Goal: Book appointment/travel/reservation

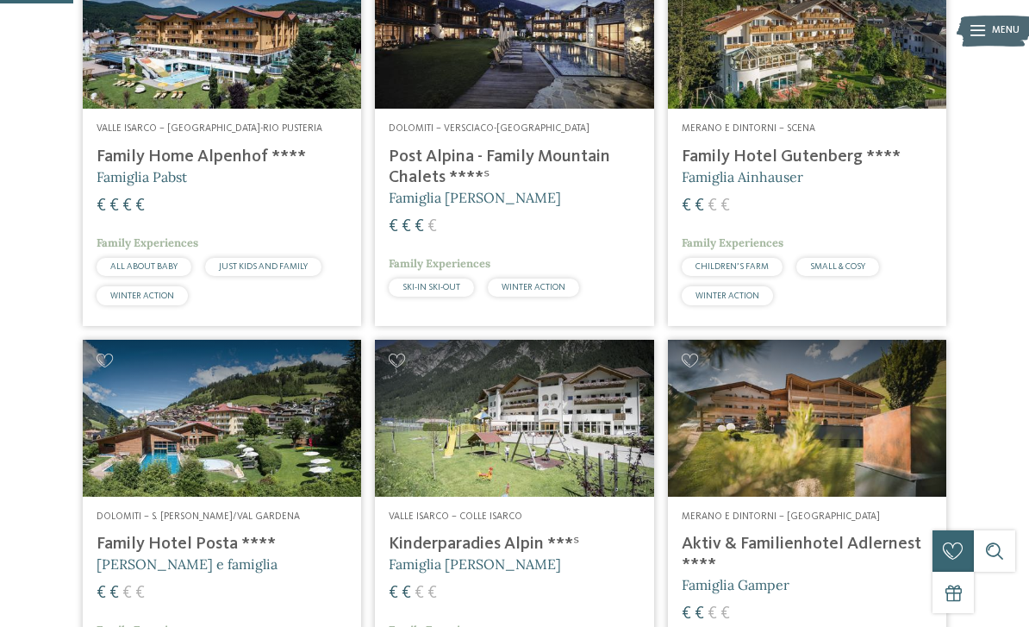
scroll to position [760, 0]
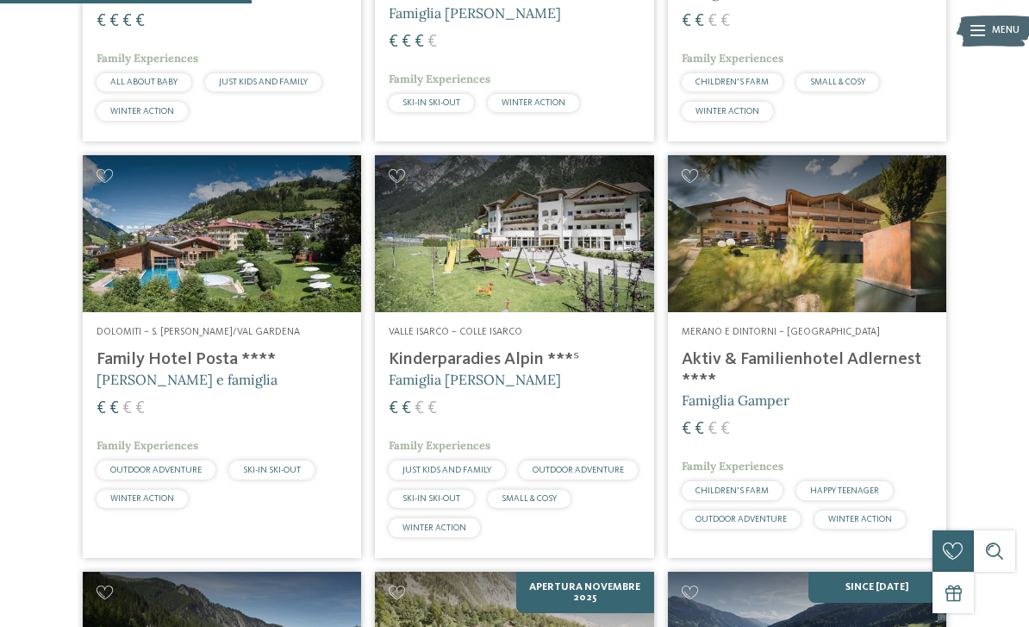
click at [459, 358] on h4 "Kinderparadies Alpin ***ˢ" at bounding box center [514, 359] width 251 height 21
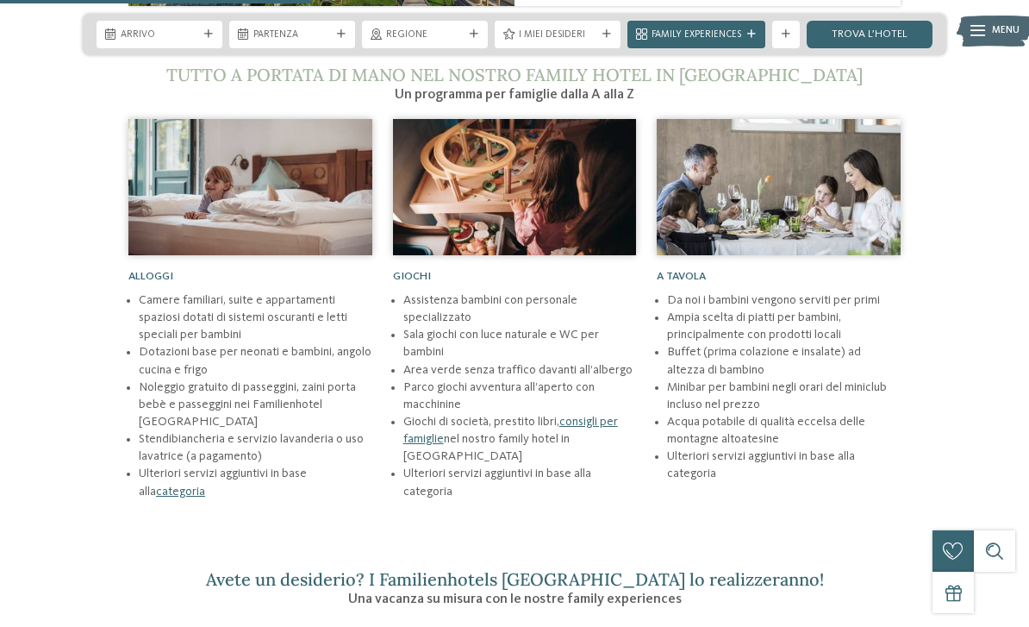
scroll to position [1984, 0]
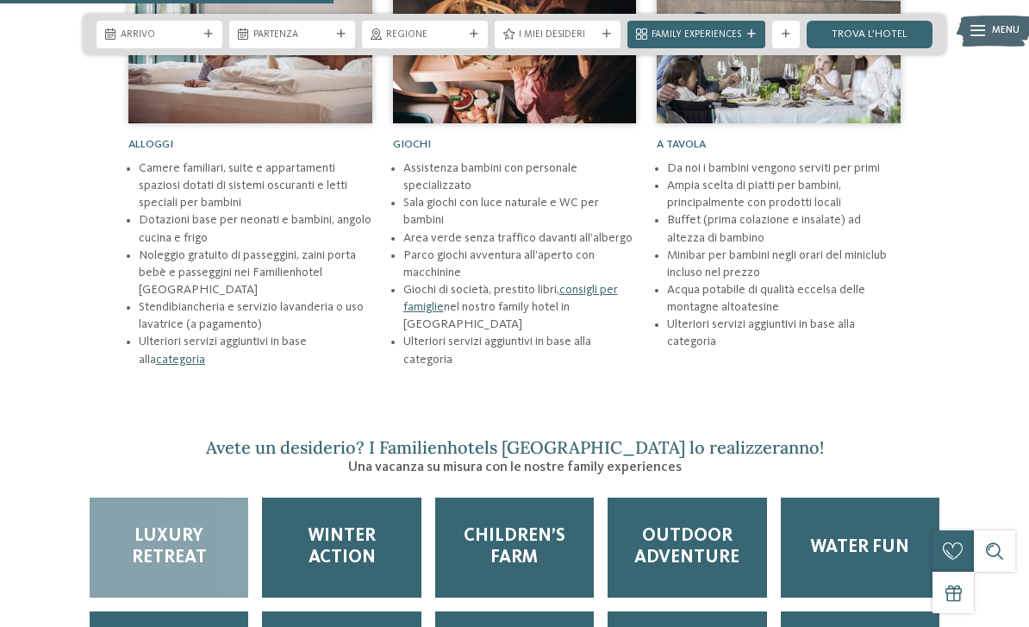
click at [354, 526] on span "Winter Action" at bounding box center [341, 547] width 131 height 43
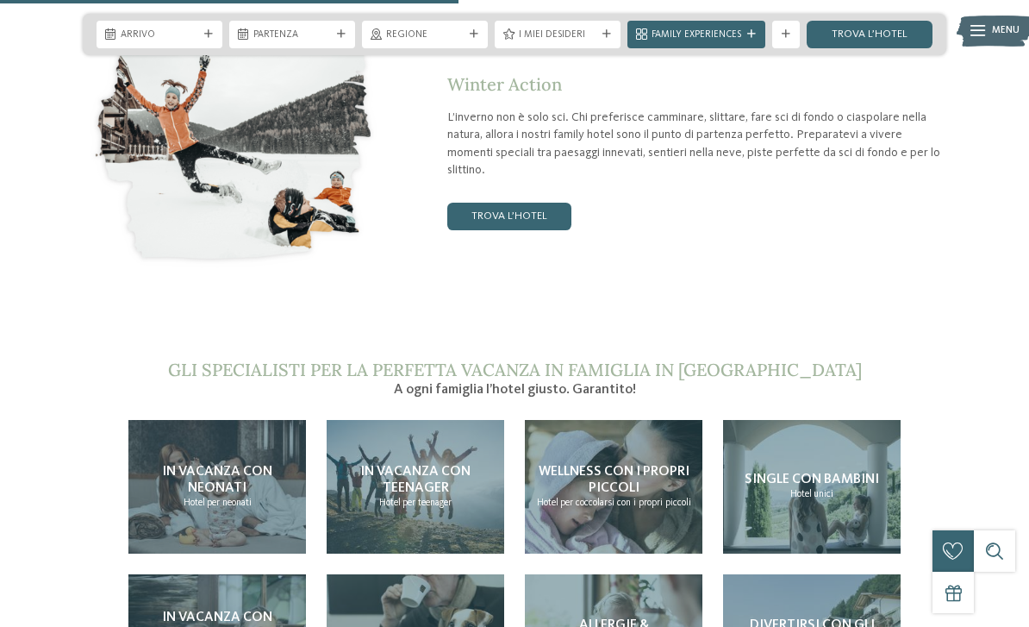
scroll to position [2700, 0]
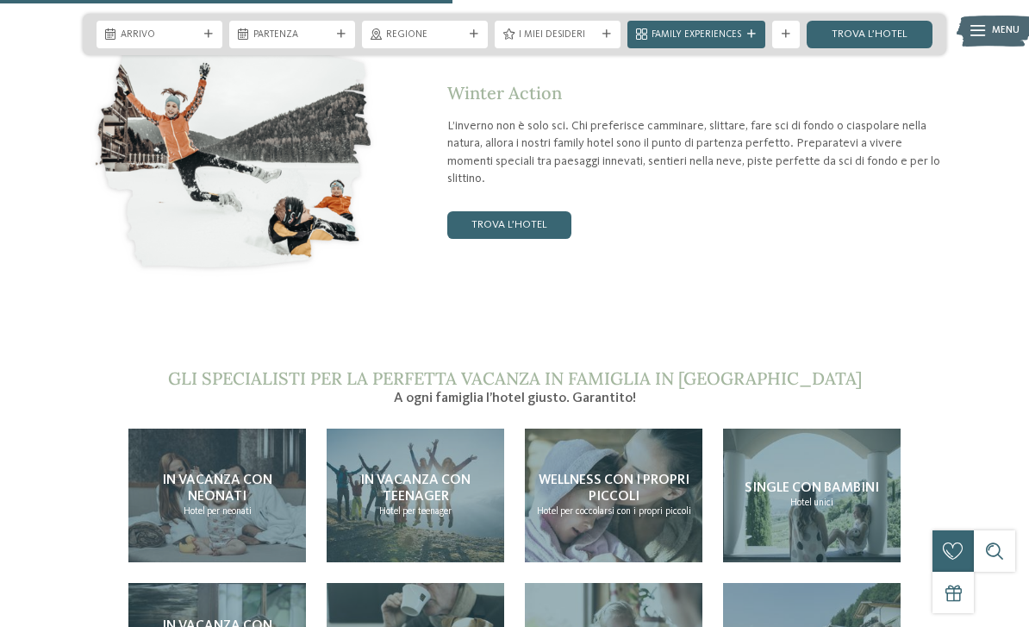
click at [523, 211] on link "trova l’hotel" at bounding box center [509, 225] width 124 height 28
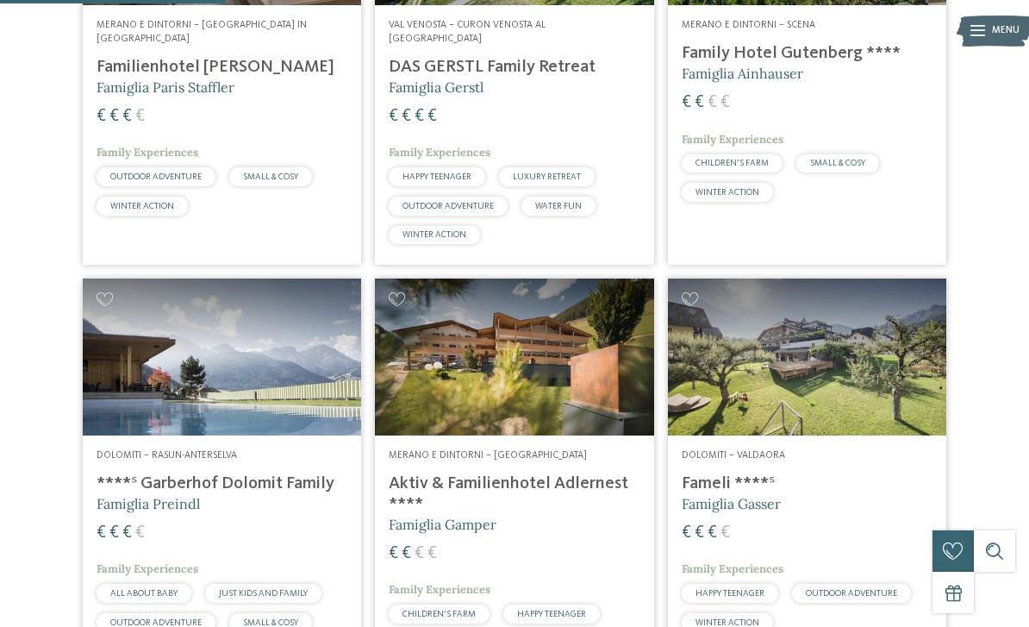
scroll to position [678, 0]
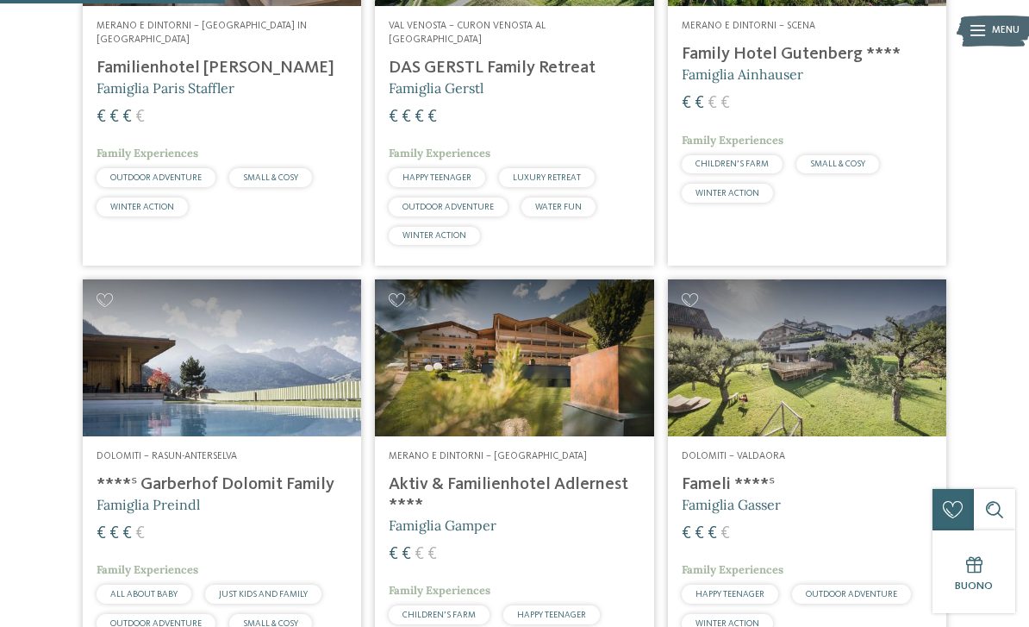
click at [515, 474] on h4 "Aktiv & Familienhotel Adlernest ****" at bounding box center [514, 494] width 251 height 41
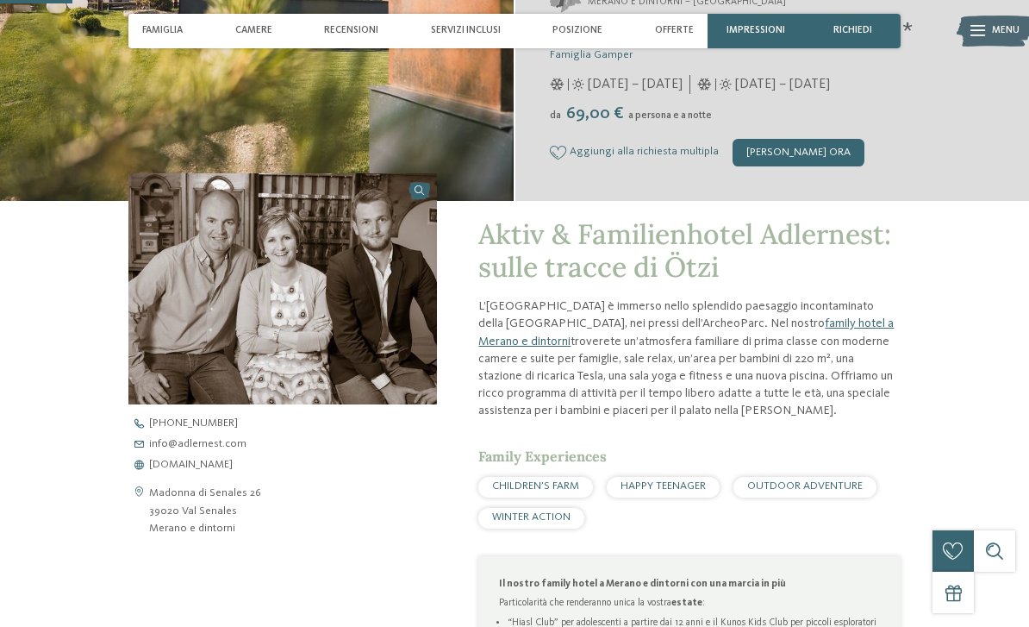
scroll to position [308, 0]
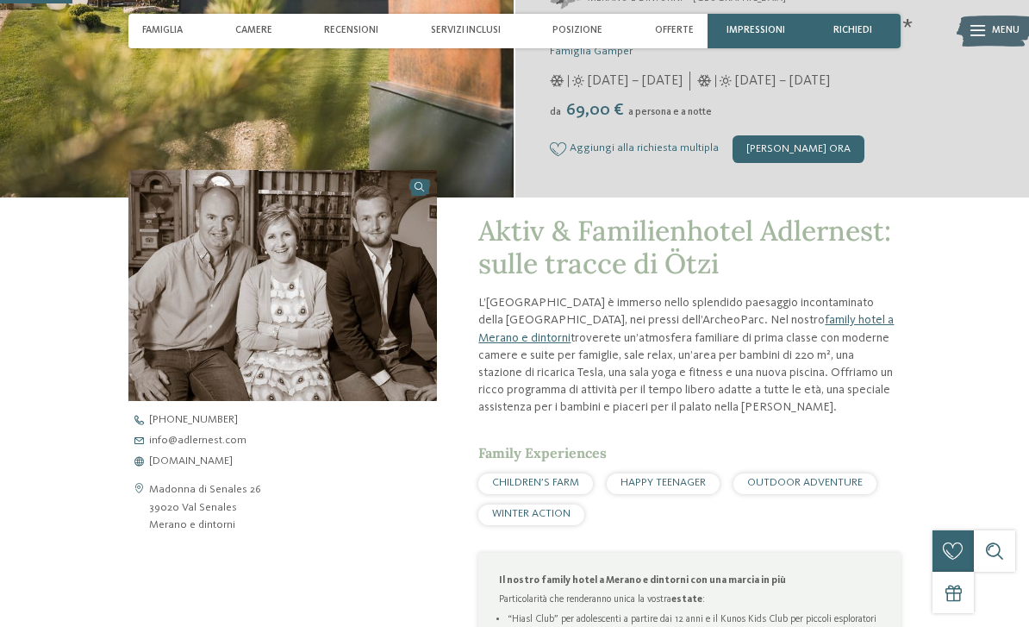
click at [210, 467] on span "[DOMAIN_NAME]" at bounding box center [191, 461] width 84 height 11
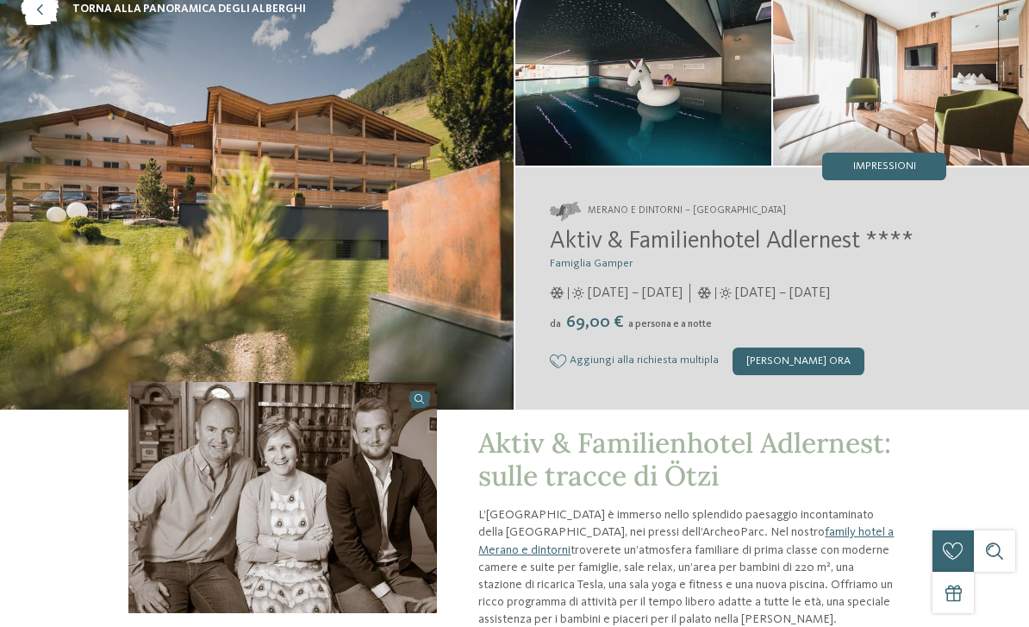
scroll to position [0, 0]
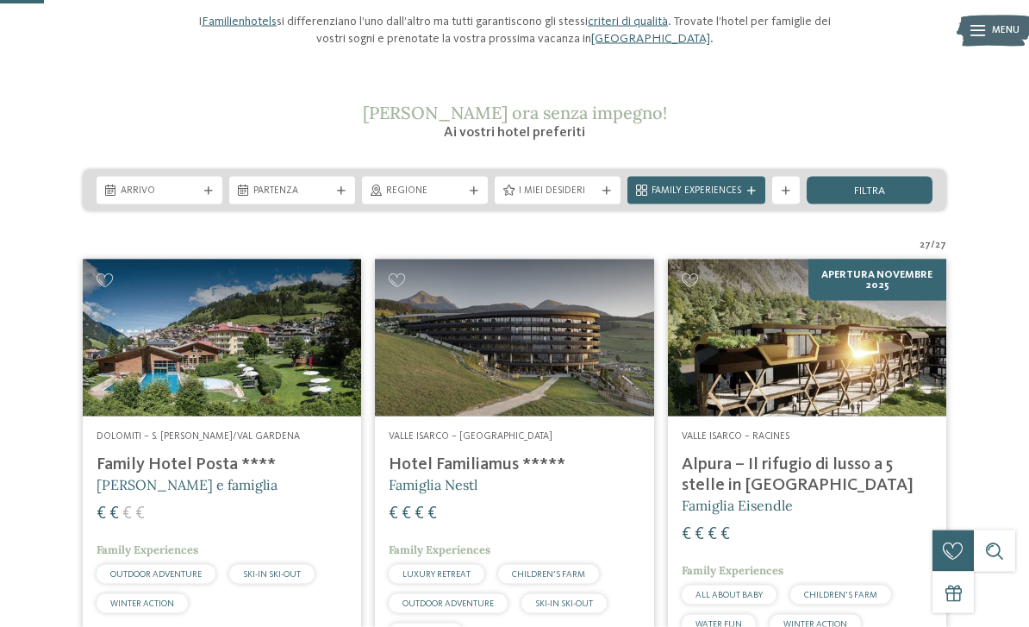
scroll to position [185, 0]
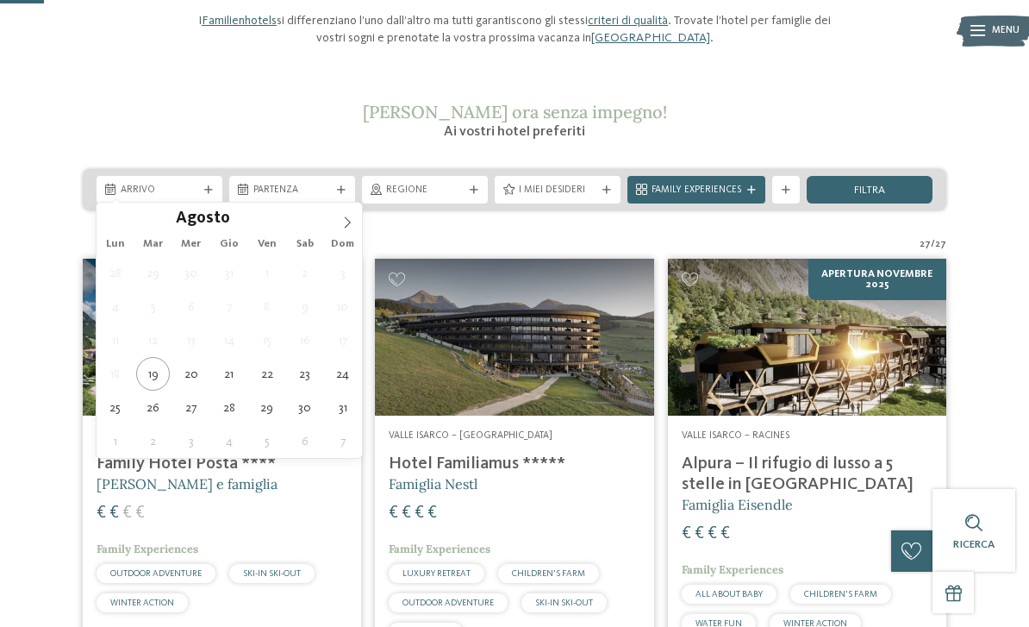
click at [350, 218] on icon at bounding box center [347, 222] width 12 height 12
click at [347, 227] on icon at bounding box center [347, 222] width 12 height 12
click at [348, 222] on icon at bounding box center [348, 221] width 6 height 11
click at [347, 219] on icon at bounding box center [347, 222] width 12 height 12
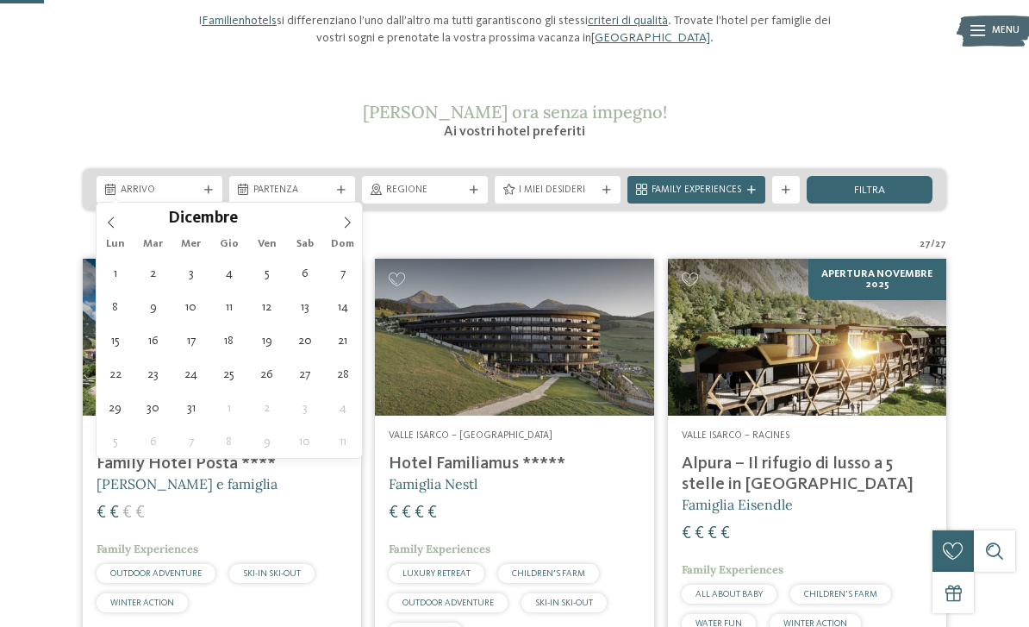
type div "27.12.2025"
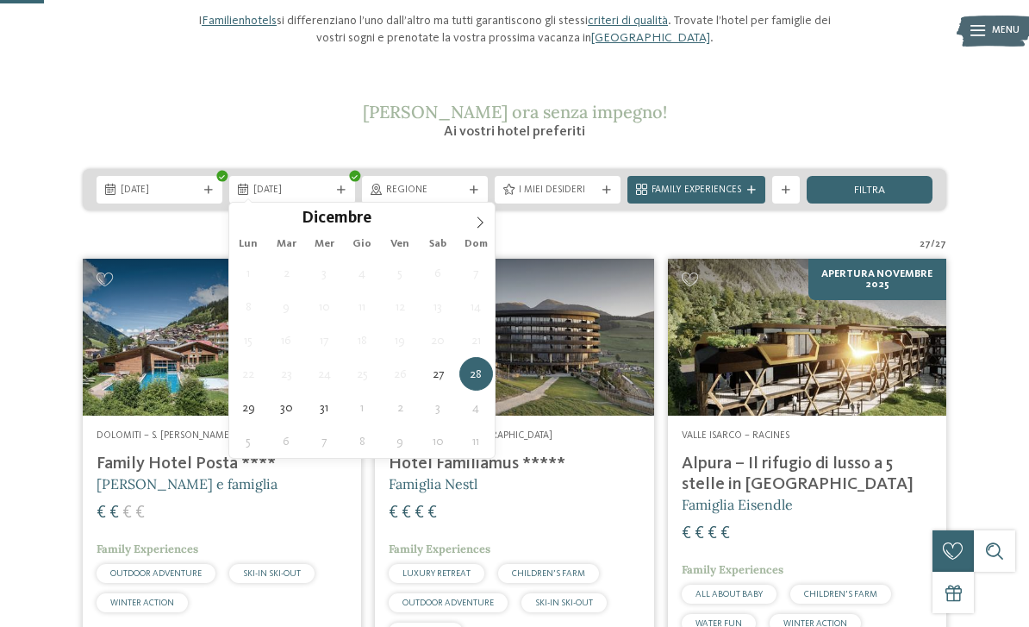
click at [484, 220] on icon at bounding box center [480, 222] width 12 height 12
type input "****"
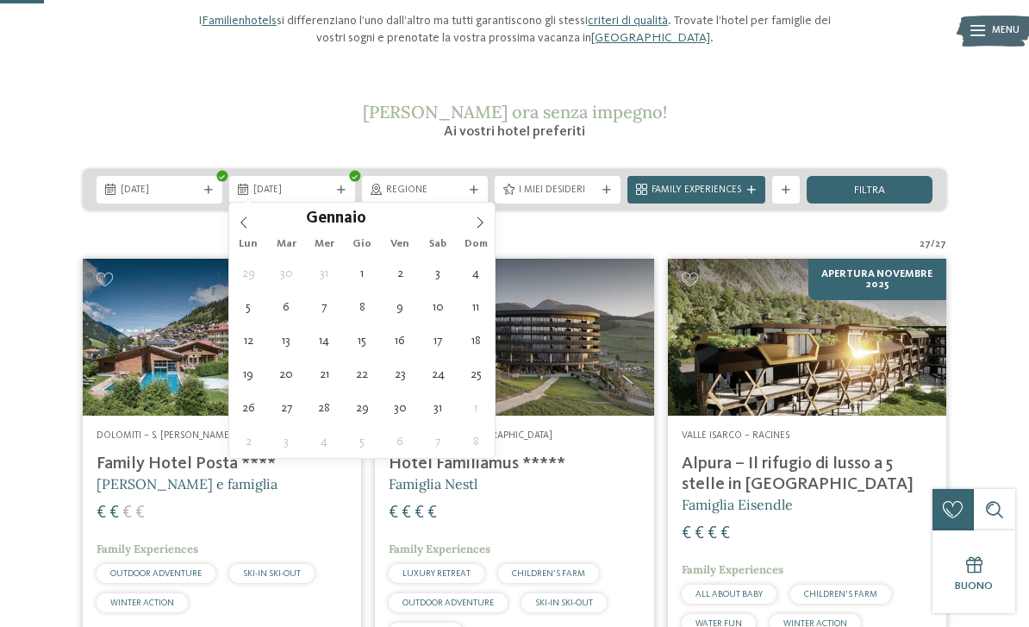
type div "03.01.2026"
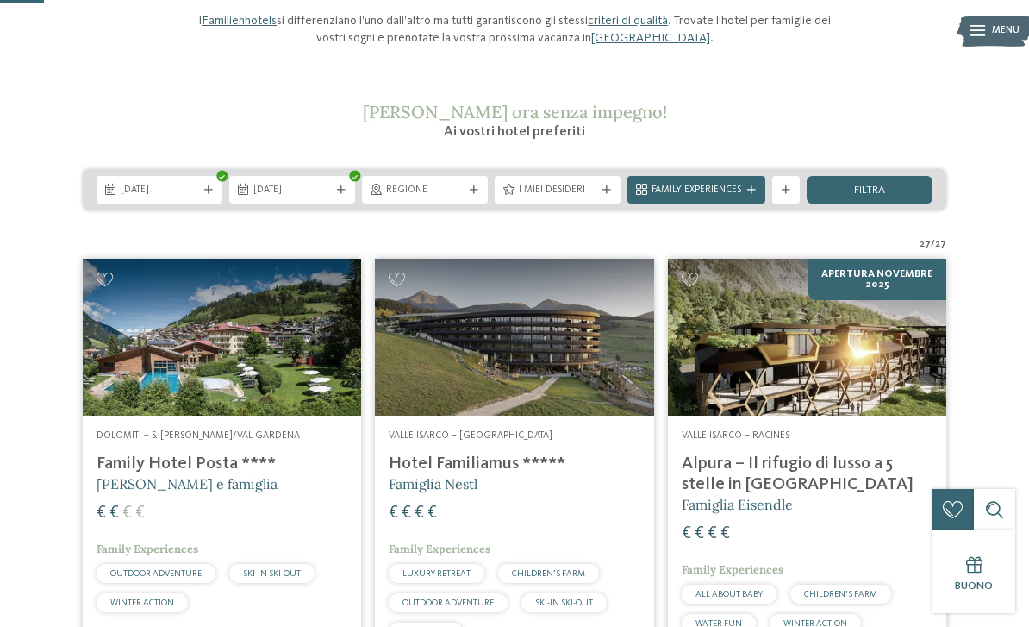
click at [474, 190] on icon at bounding box center [474, 190] width 9 height 9
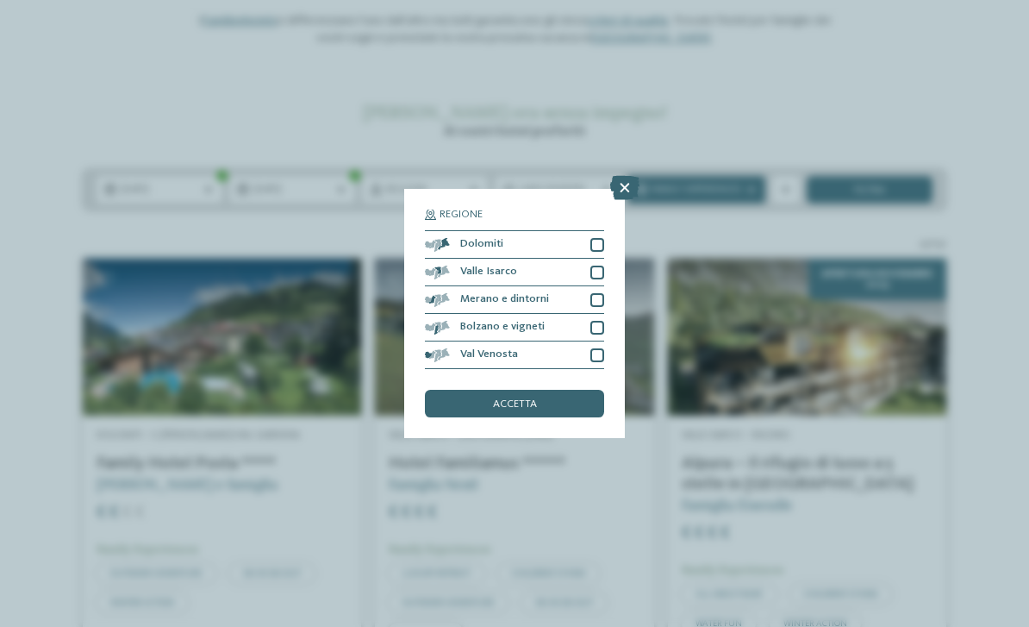
click at [594, 348] on div at bounding box center [597, 355] width 14 height 14
click at [598, 321] on div at bounding box center [597, 328] width 14 height 14
click at [600, 293] on div at bounding box center [597, 300] width 14 height 14
click at [600, 266] on div at bounding box center [597, 273] width 14 height 14
click at [600, 238] on div at bounding box center [597, 245] width 14 height 14
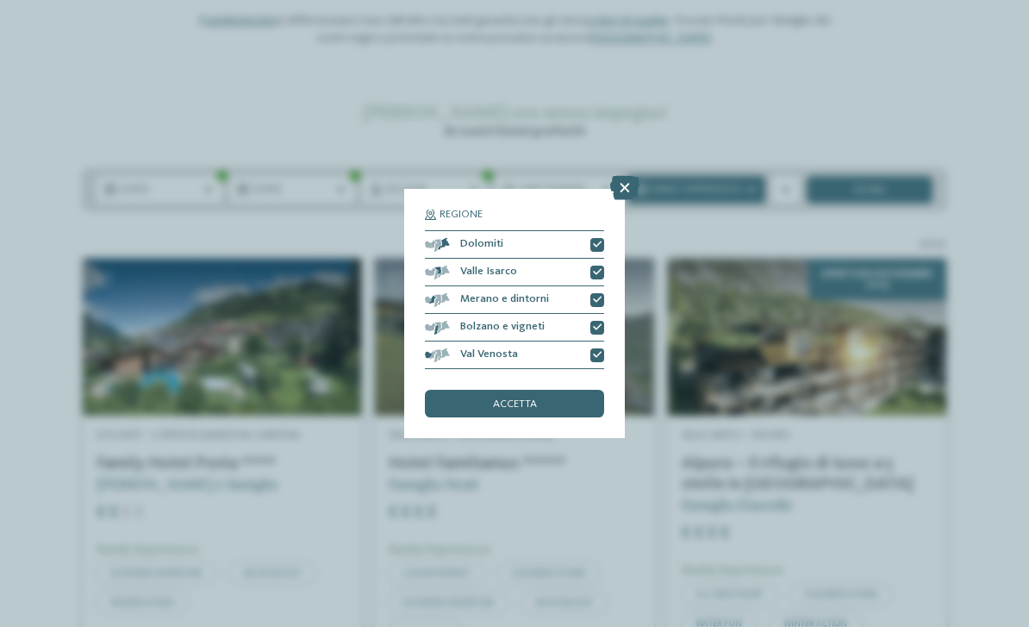
click at [544, 390] on div "accetta" at bounding box center [514, 404] width 179 height 28
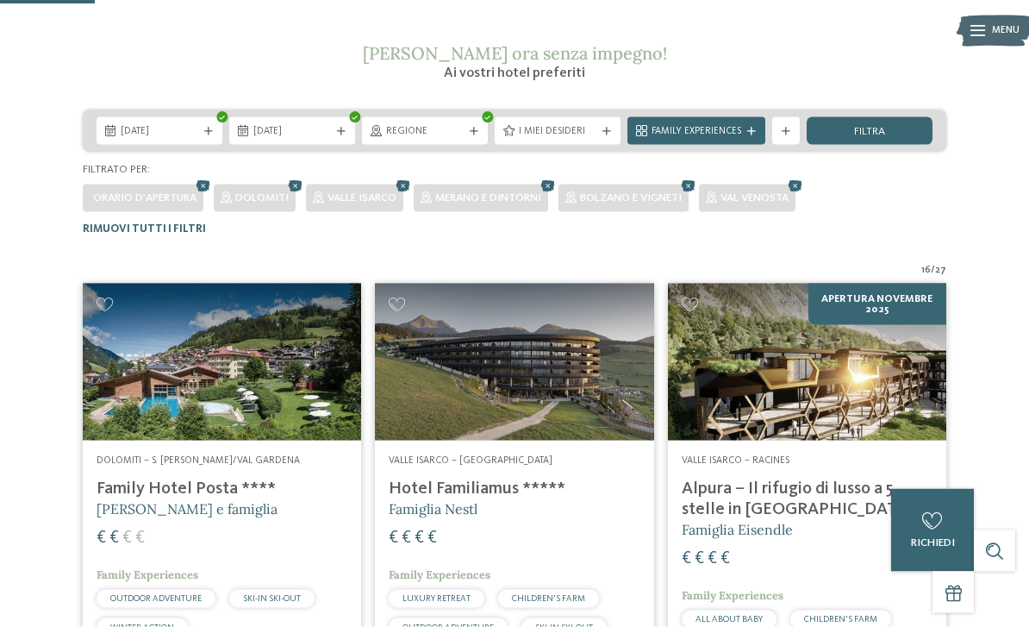
scroll to position [175, 0]
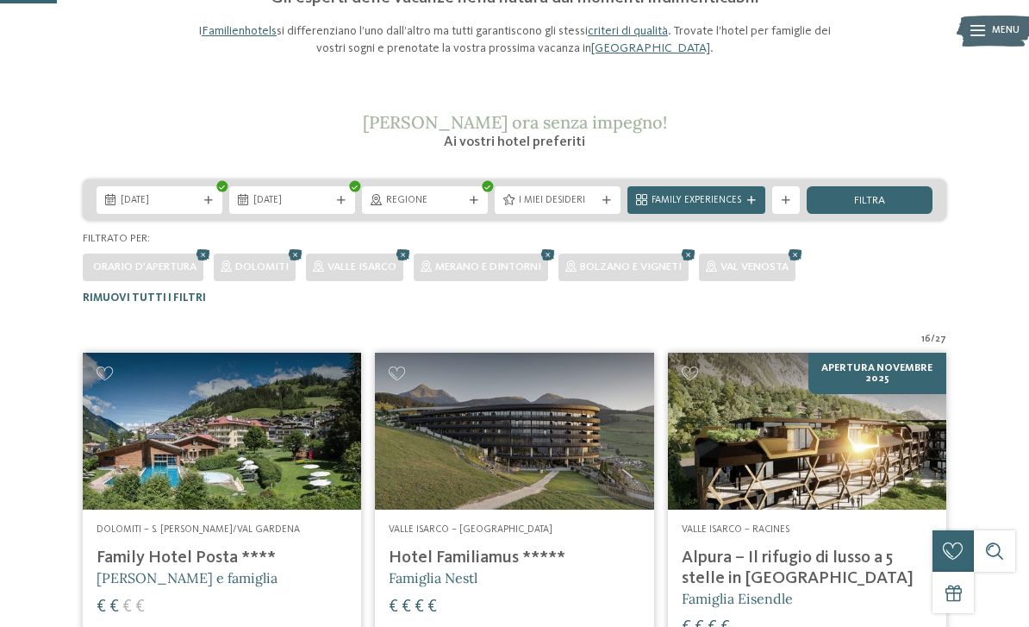
click at [604, 202] on div "I miei desideri" at bounding box center [558, 200] width 126 height 28
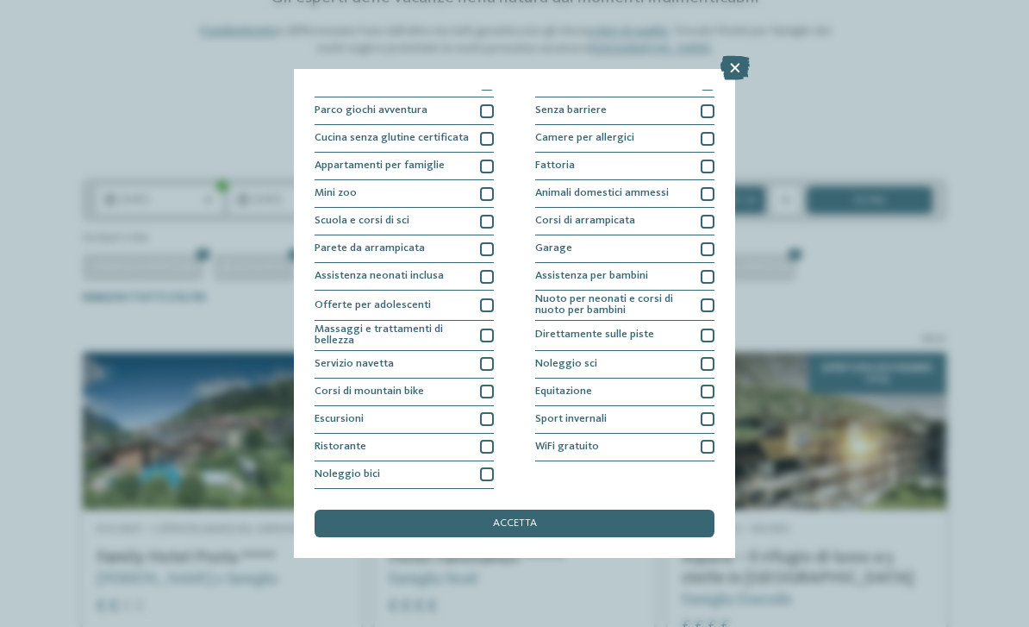
scroll to position [238, 0]
click at [486, 440] on div at bounding box center [487, 447] width 14 height 14
click at [491, 357] on div at bounding box center [487, 364] width 14 height 14
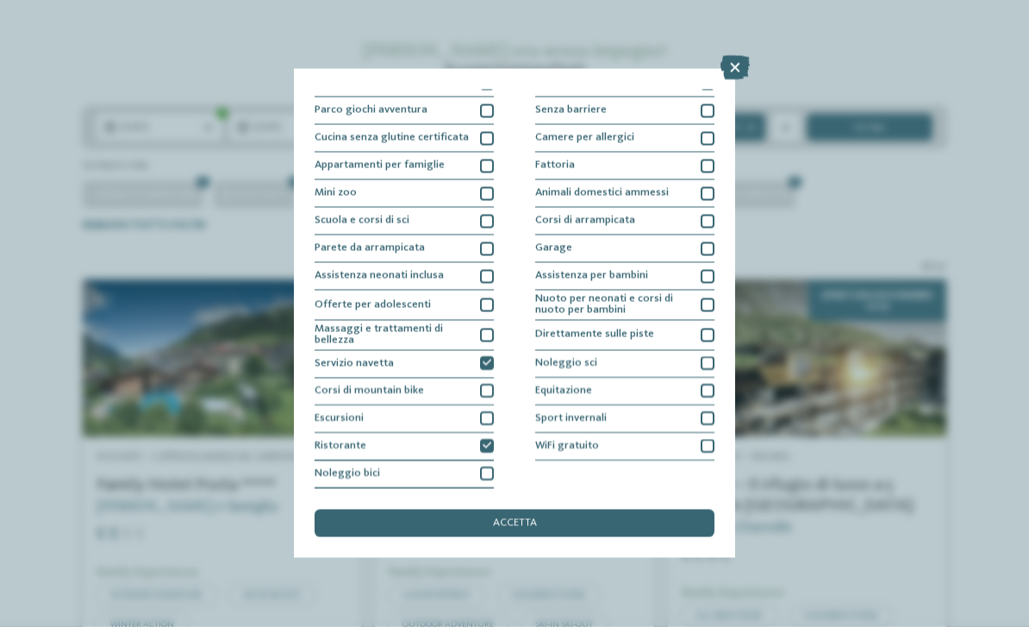
click at [706, 412] on div at bounding box center [708, 419] width 14 height 14
click at [706, 328] on div at bounding box center [708, 335] width 14 height 14
click at [577, 509] on div "accetta" at bounding box center [515, 523] width 400 height 28
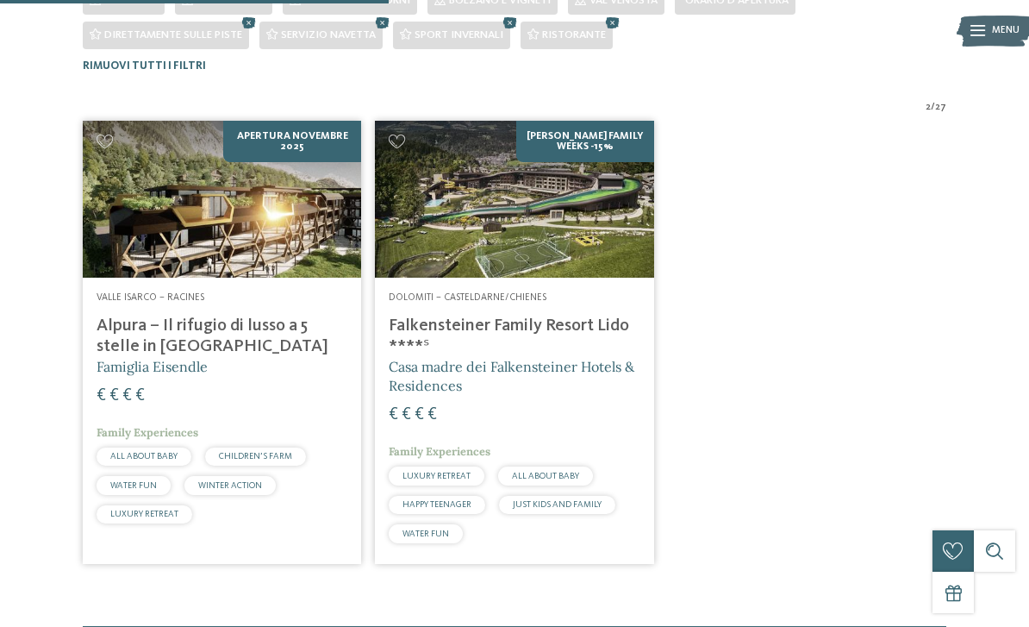
scroll to position [457, 0]
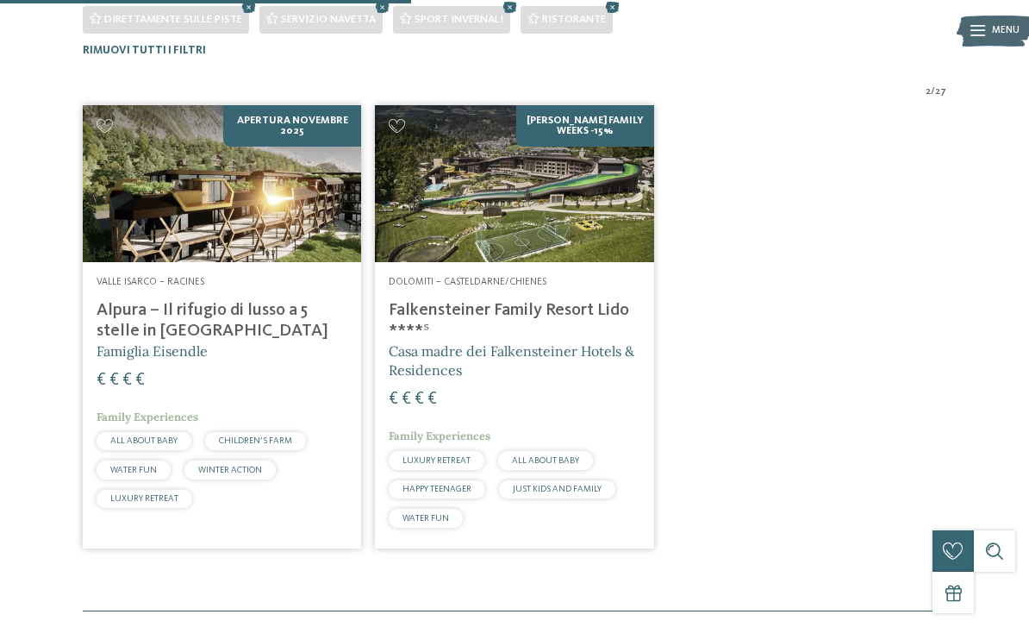
click at [584, 190] on img at bounding box center [514, 183] width 278 height 157
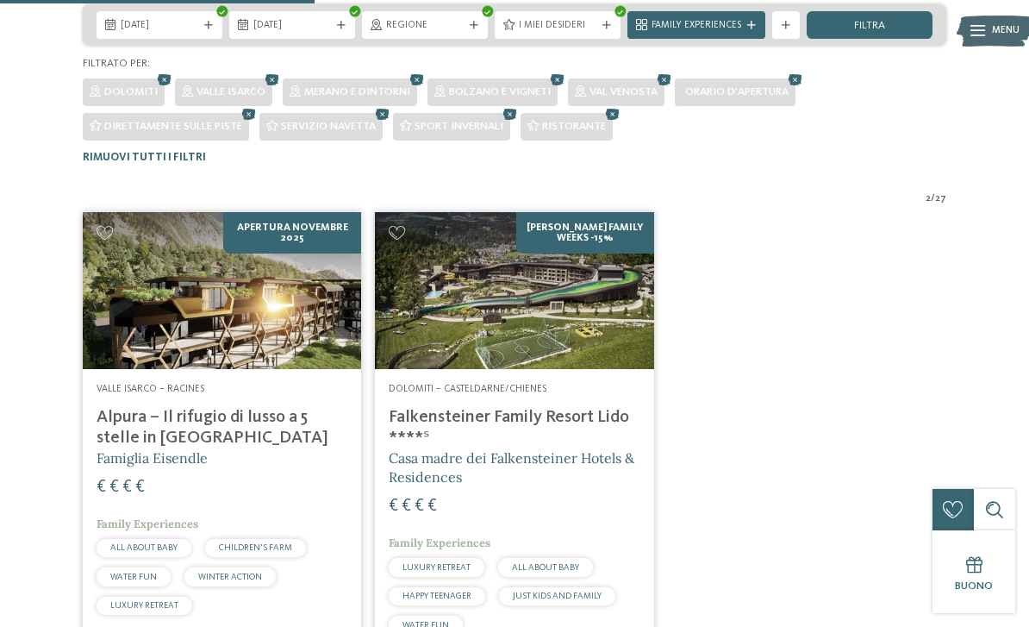
scroll to position [349, 0]
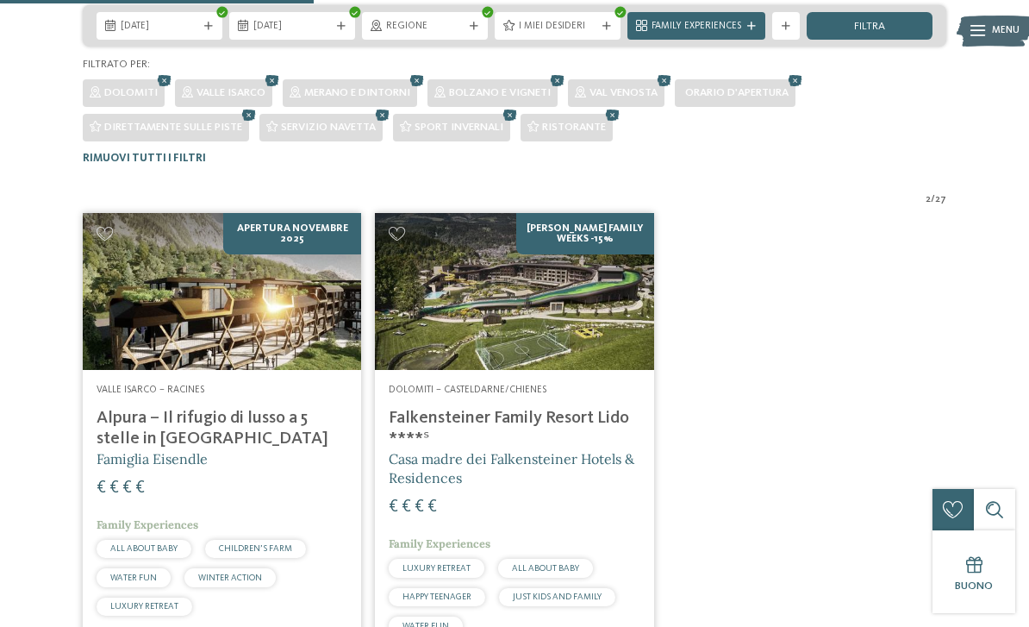
click at [252, 303] on img at bounding box center [222, 291] width 278 height 157
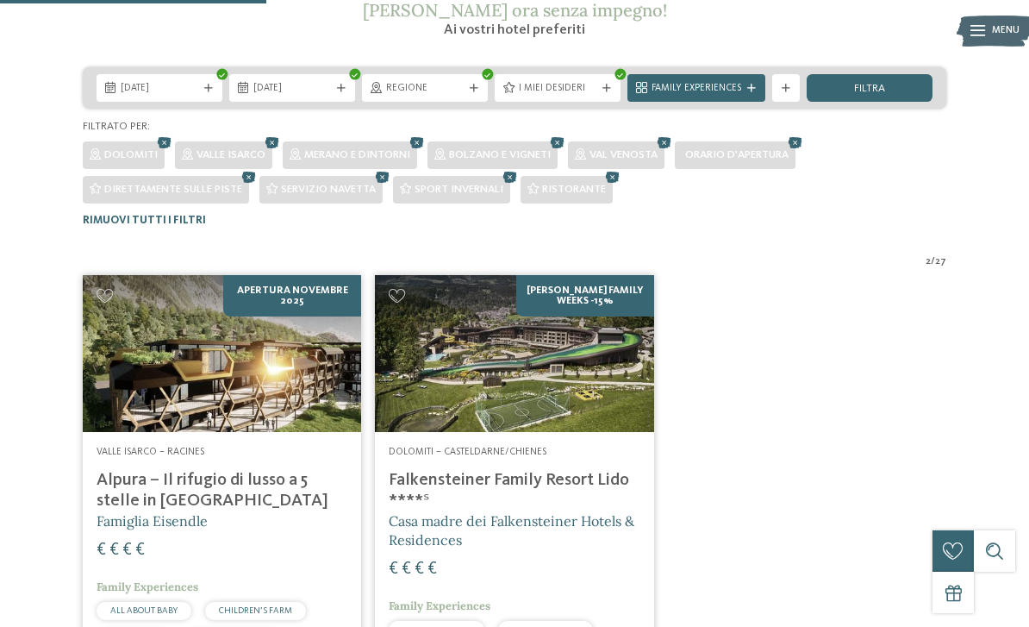
scroll to position [286, 0]
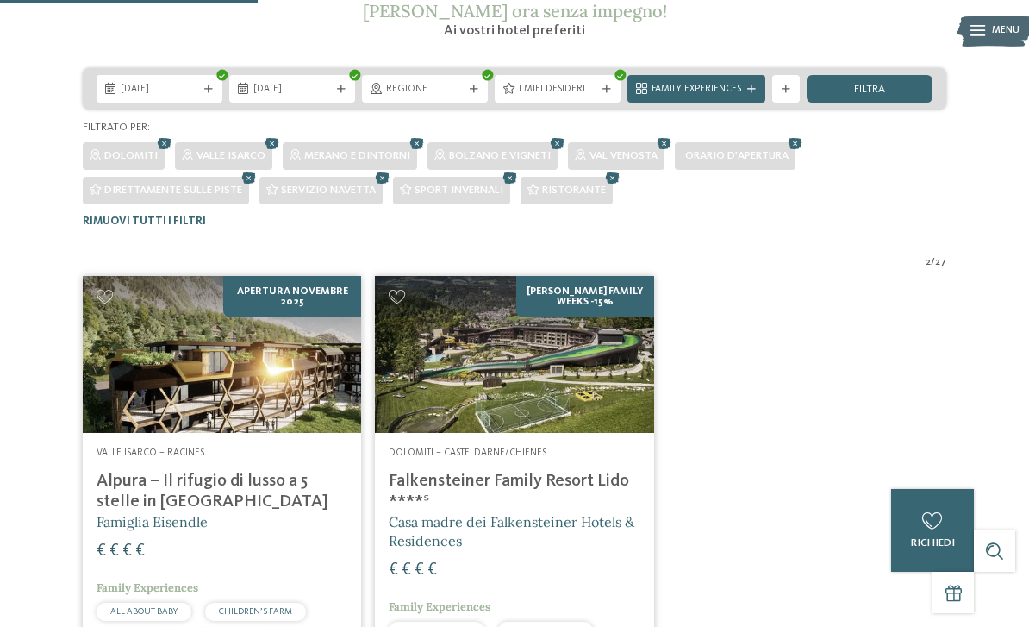
click at [615, 81] on div "I miei desideri" at bounding box center [558, 89] width 126 height 28
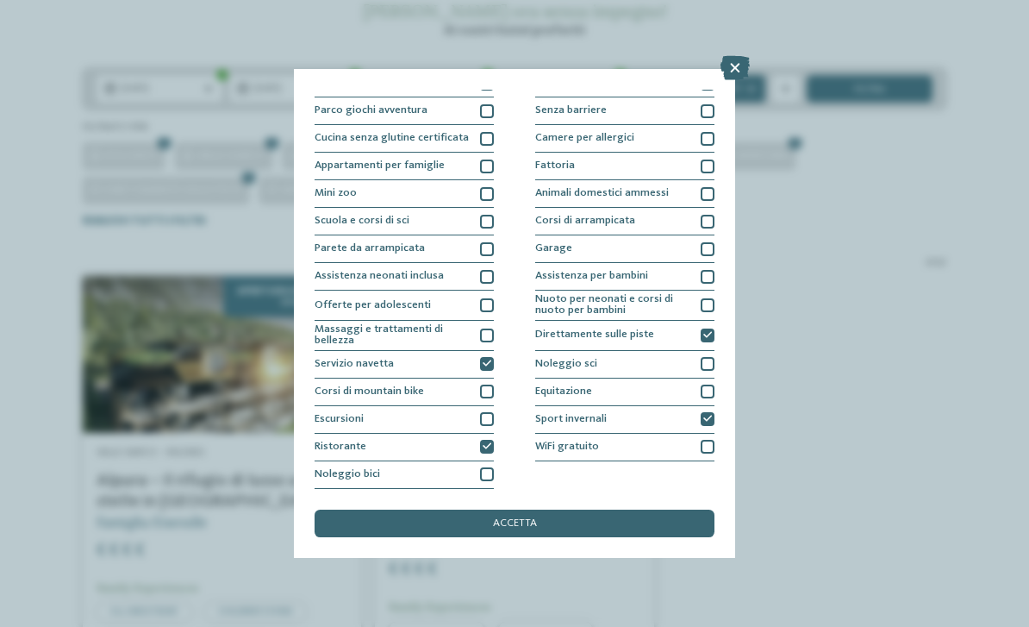
click at [484, 359] on icon at bounding box center [487, 363] width 9 height 9
click at [378, 509] on div "accetta" at bounding box center [515, 523] width 400 height 28
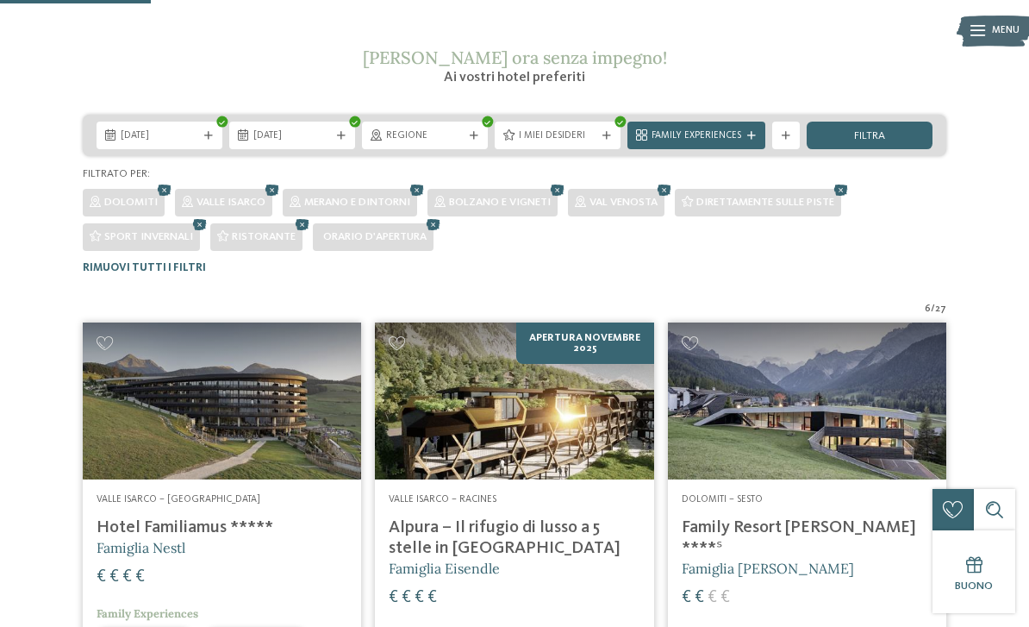
scroll to position [238, 0]
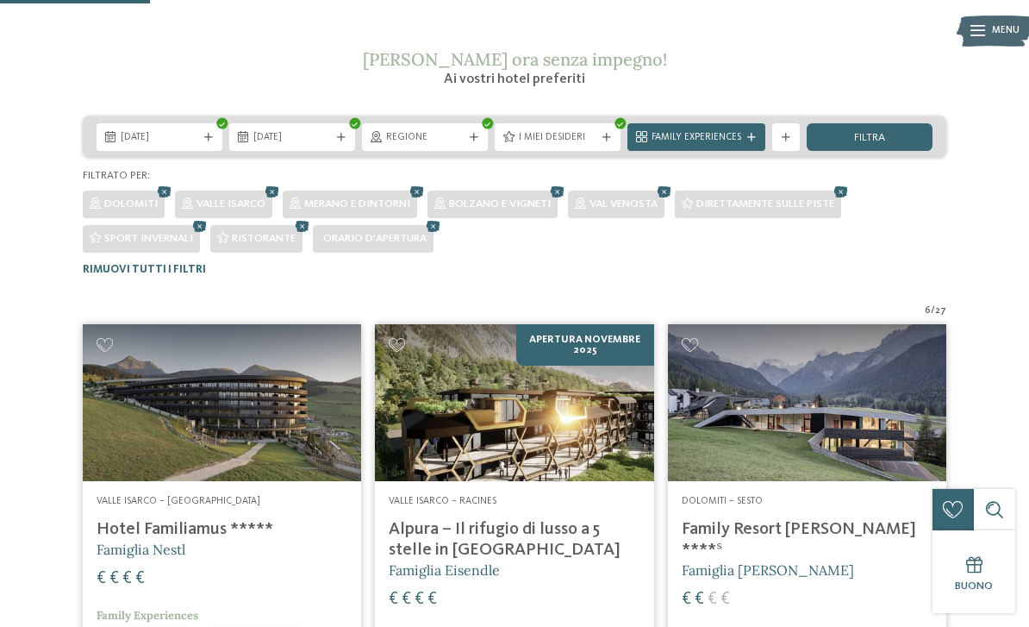
click at [609, 135] on icon at bounding box center [607, 138] width 9 height 9
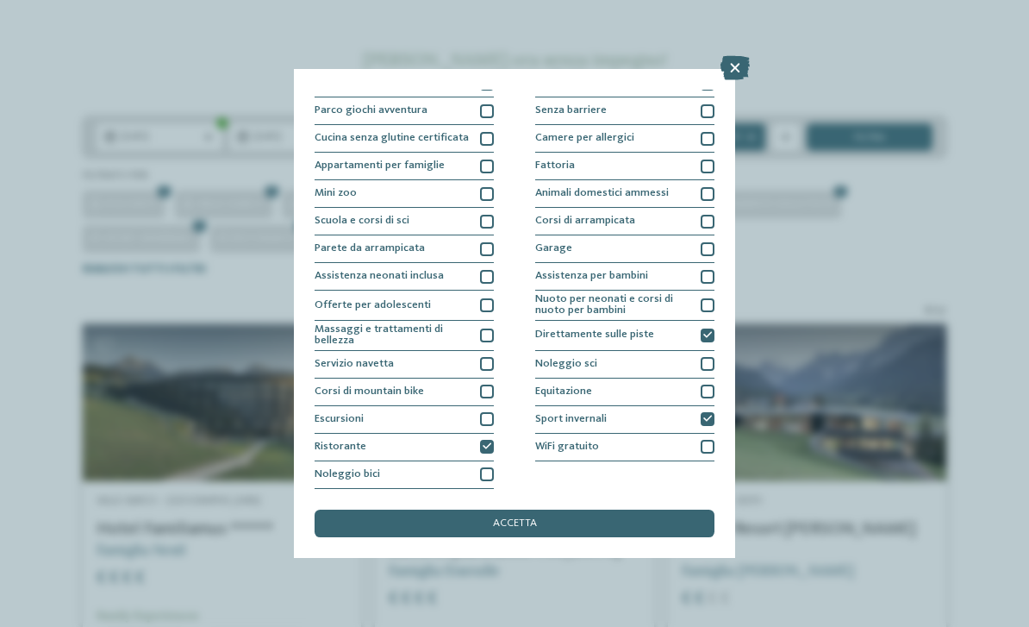
click at [712, 331] on icon at bounding box center [707, 335] width 9 height 9
click at [680, 509] on div "accetta" at bounding box center [515, 523] width 400 height 28
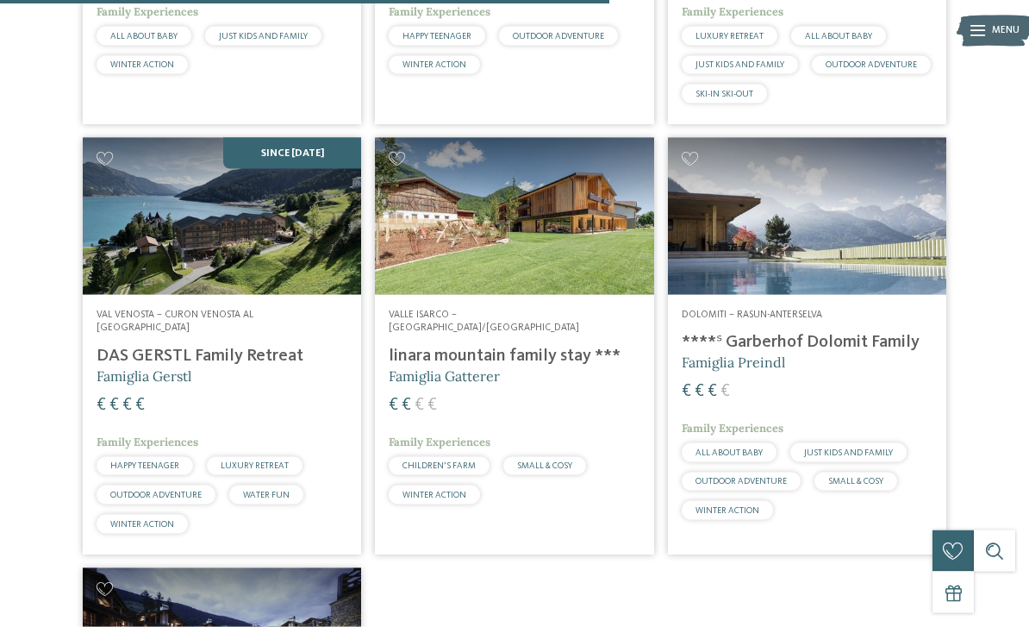
scroll to position [1741, 0]
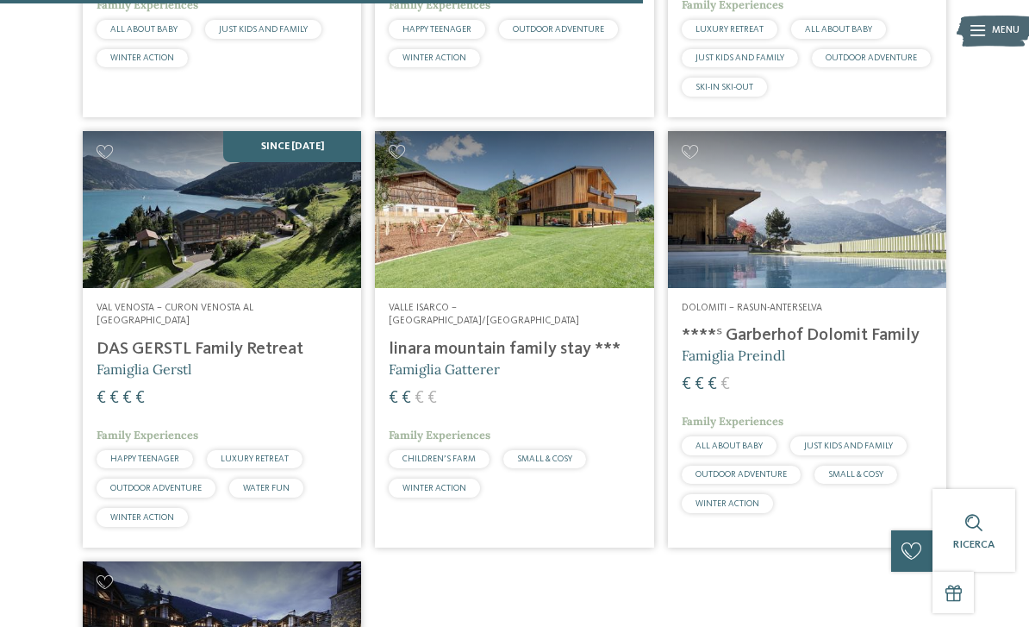
click at [177, 209] on img at bounding box center [222, 209] width 278 height 157
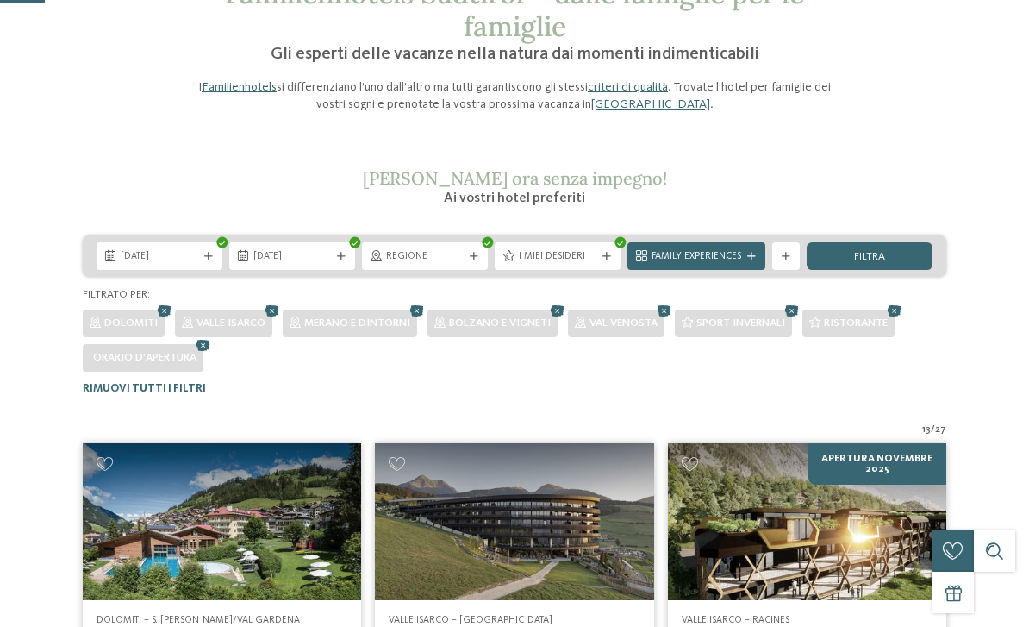
scroll to position [128, 0]
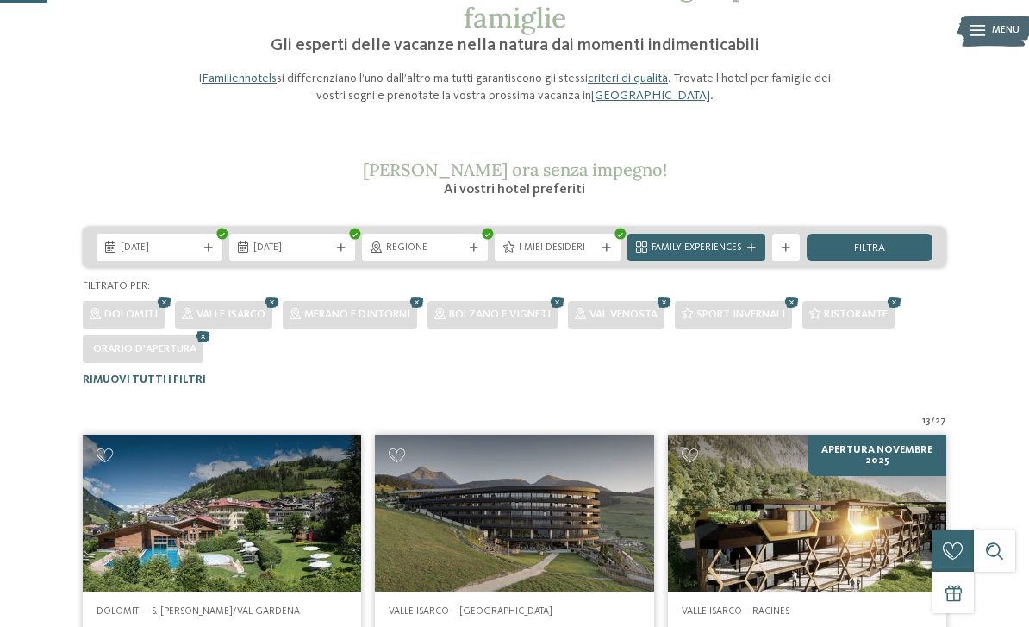
click at [610, 248] on icon at bounding box center [607, 248] width 9 height 9
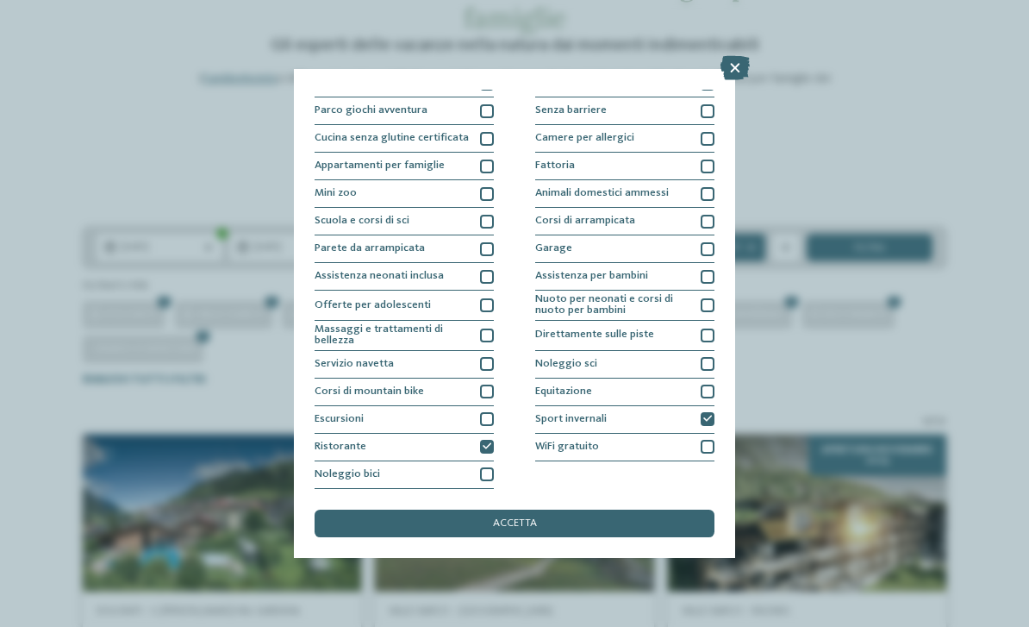
click at [739, 75] on icon at bounding box center [735, 68] width 29 height 24
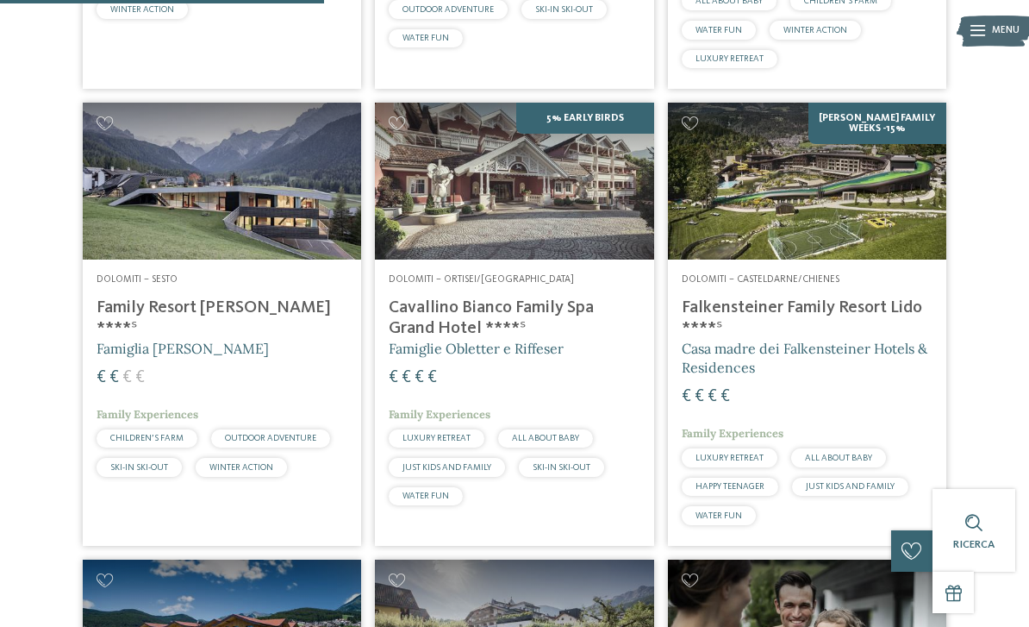
scroll to position [896, 0]
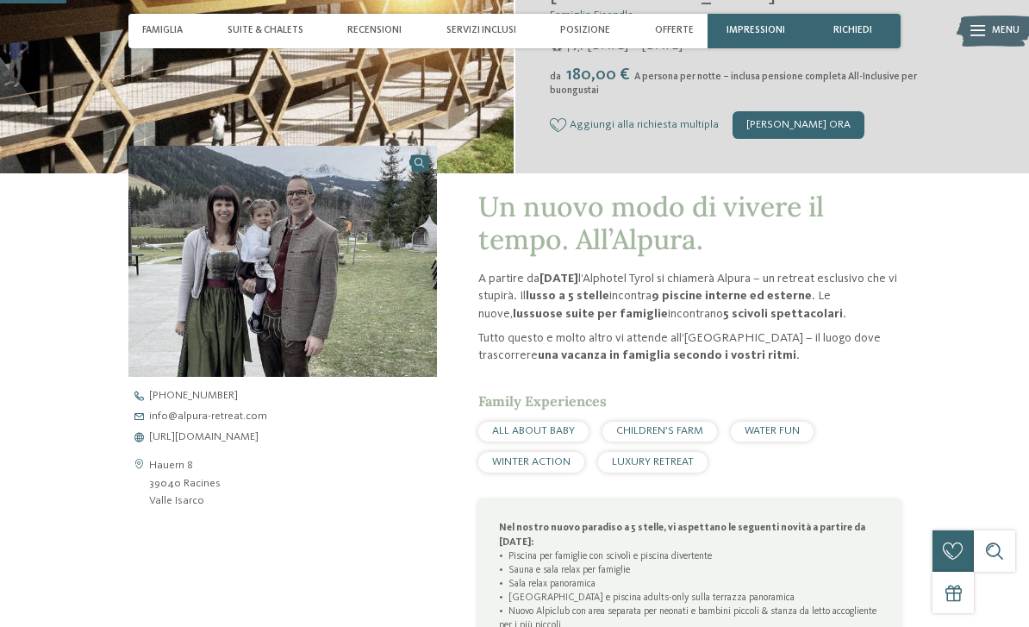
scroll to position [375, 0]
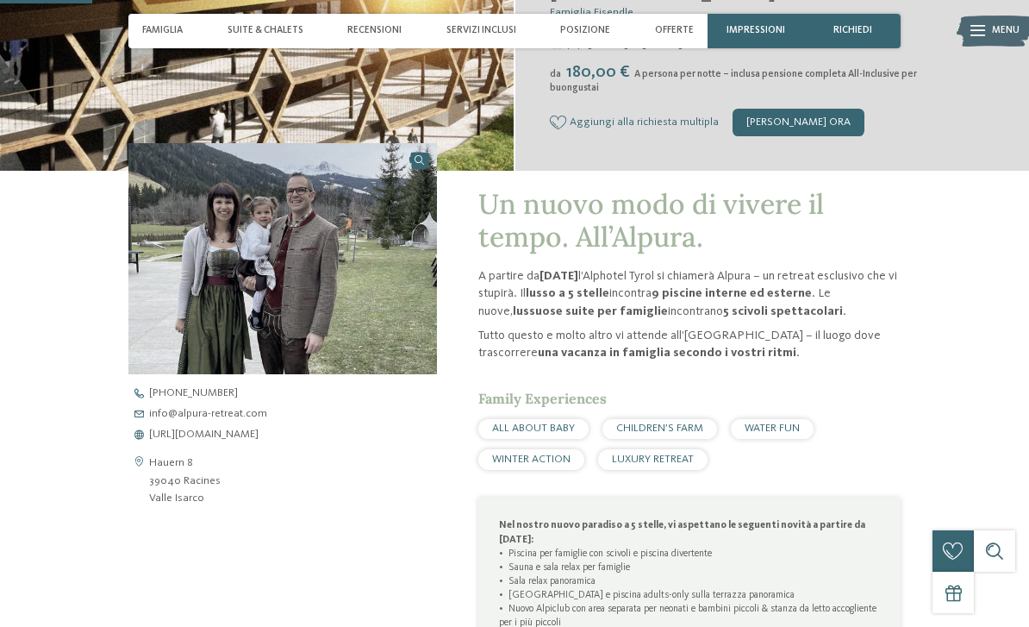
click at [259, 429] on span "https://www.alpura-retreat.com/it" at bounding box center [203, 434] width 109 height 11
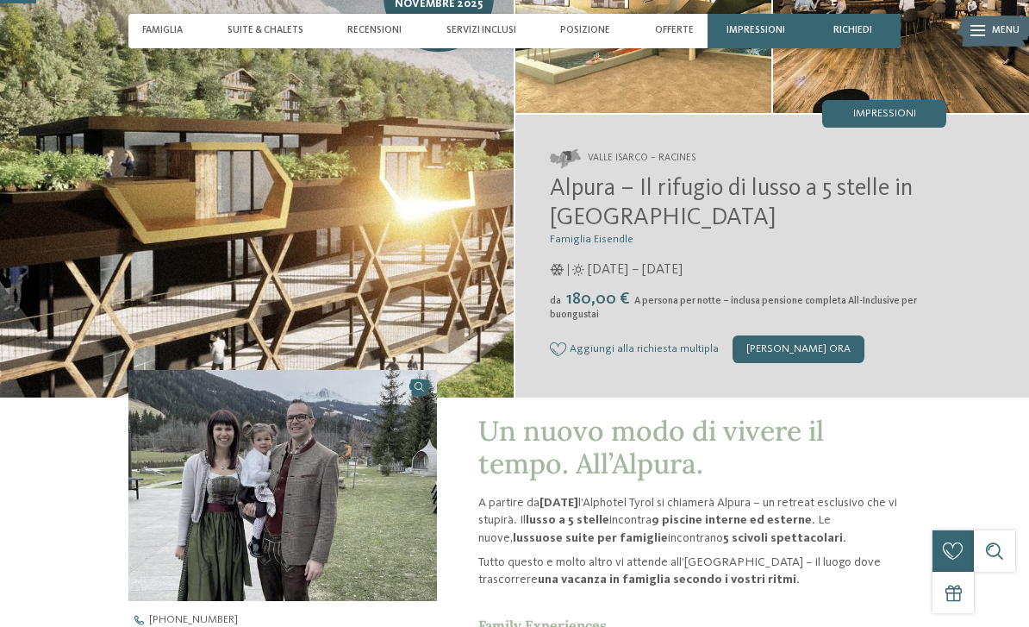
scroll to position [147, 0]
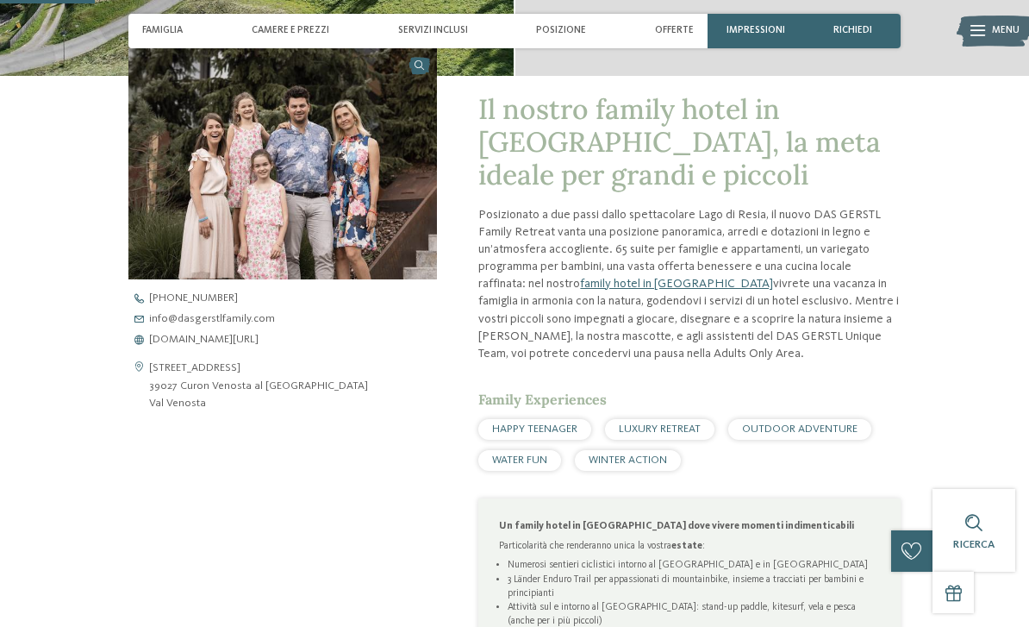
scroll to position [430, 0]
click at [209, 345] on span "[DOMAIN_NAME][URL]" at bounding box center [203, 339] width 109 height 11
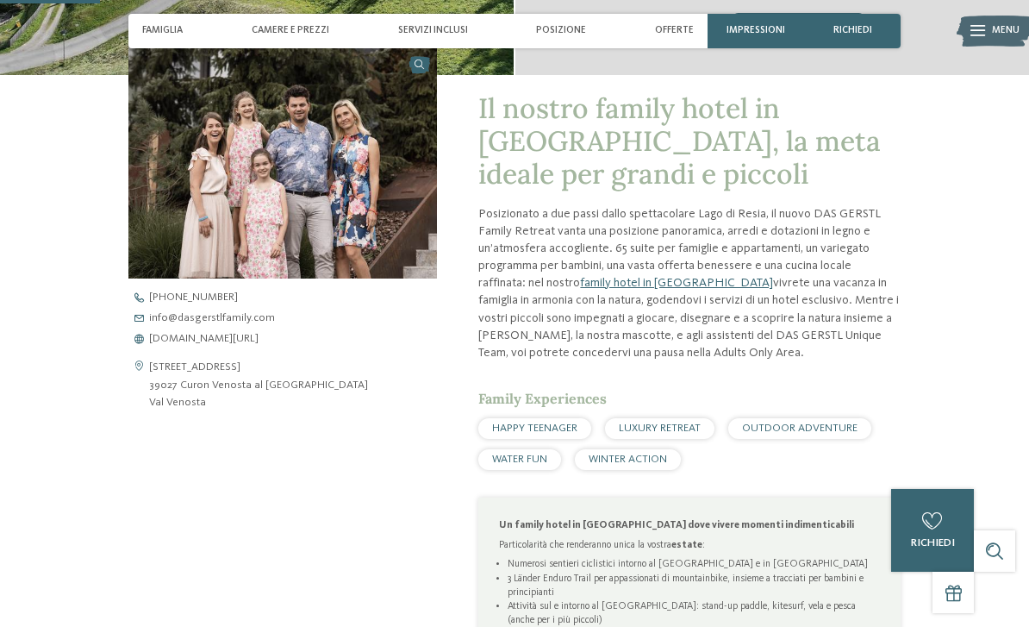
scroll to position [458, 0]
